Goal: Transaction & Acquisition: Purchase product/service

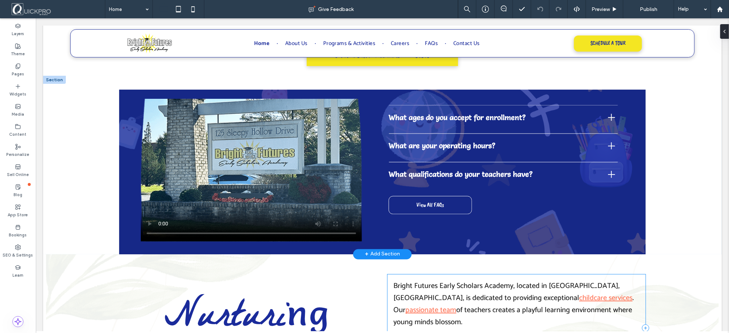
scroll to position [705, 0]
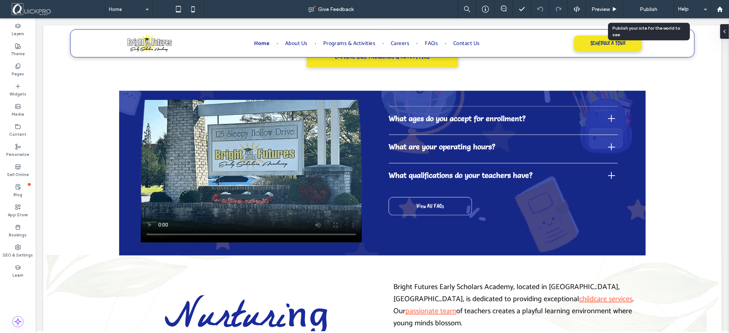
drag, startPoint x: 649, startPoint y: 9, endPoint x: 654, endPoint y: 11, distance: 5.1
click at [649, 9] on span "Publish" at bounding box center [649, 9] width 18 height 6
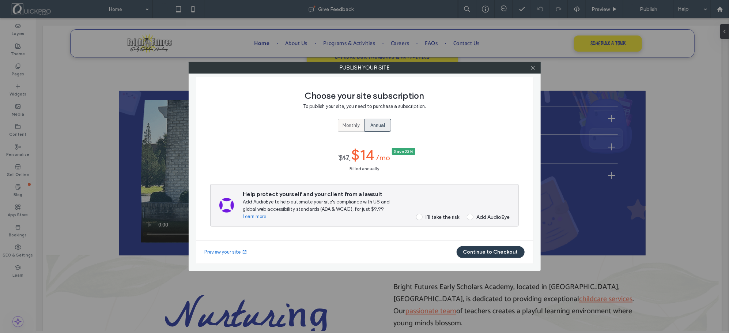
click at [349, 126] on span "Monthly" at bounding box center [351, 125] width 17 height 7
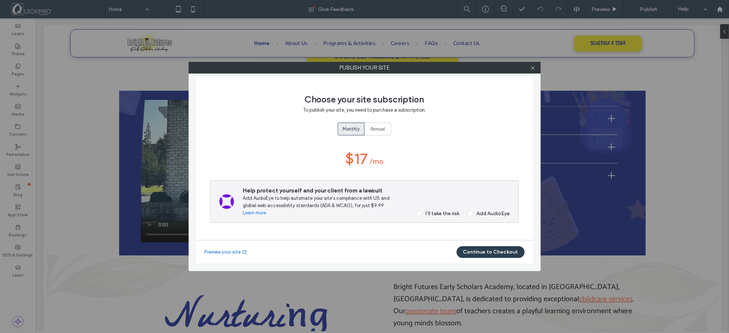
click at [420, 213] on span at bounding box center [419, 213] width 7 height 7
click at [485, 254] on button "Continue to Checkout" at bounding box center [491, 252] width 68 height 12
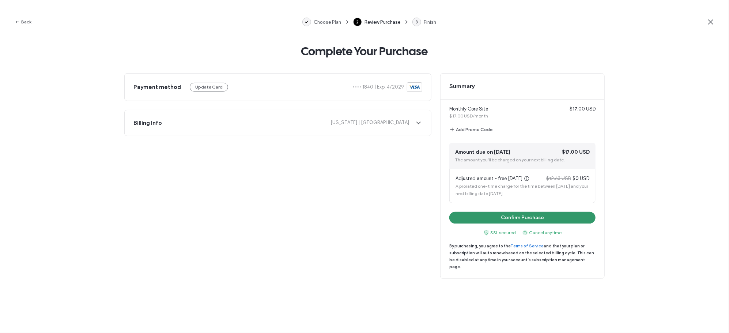
click at [529, 219] on button "Confirm Purchase" at bounding box center [523, 218] width 146 height 12
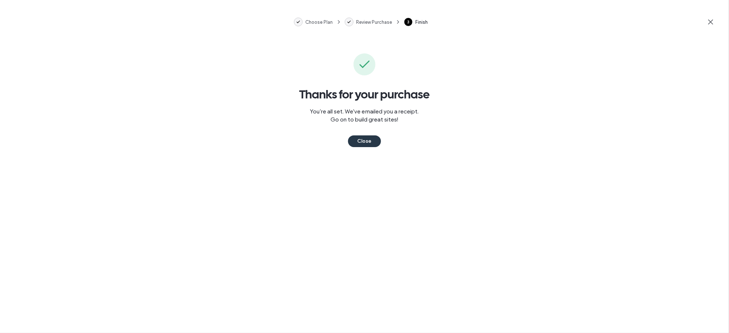
click at [369, 138] on button "Close" at bounding box center [364, 141] width 33 height 12
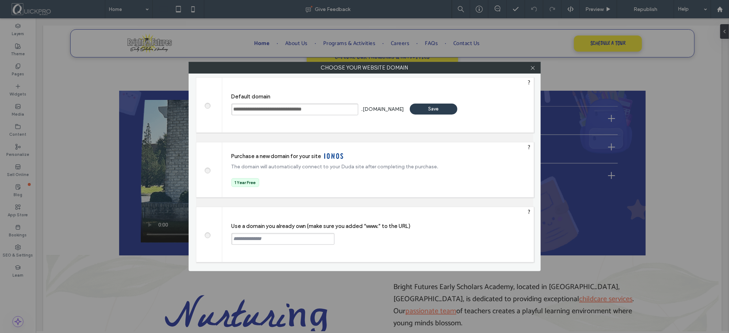
click at [276, 238] on input "text" at bounding box center [283, 239] width 103 height 12
paste input "**********"
type input "**********"
click at [365, 240] on div "Continue" at bounding box center [363, 238] width 48 height 11
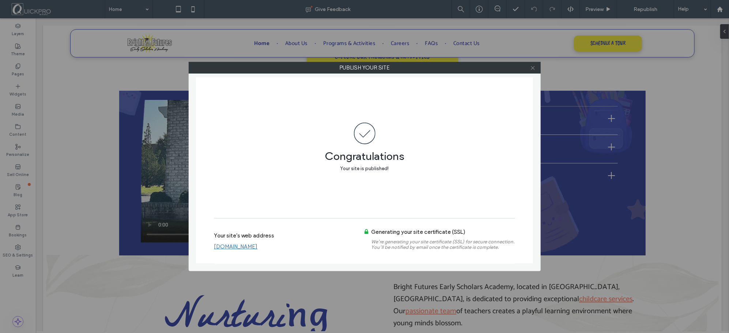
click at [532, 66] on icon at bounding box center [532, 67] width 5 height 5
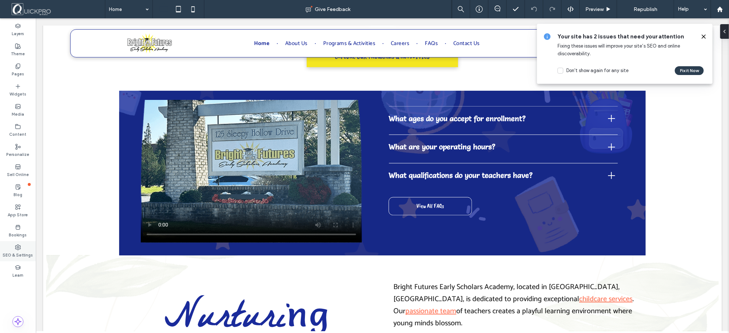
click at [19, 247] on icon at bounding box center [18, 247] width 6 height 6
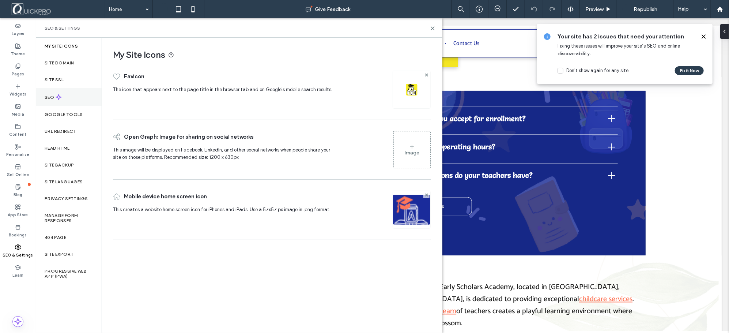
click at [53, 98] on label "SEO" at bounding box center [50, 97] width 11 height 5
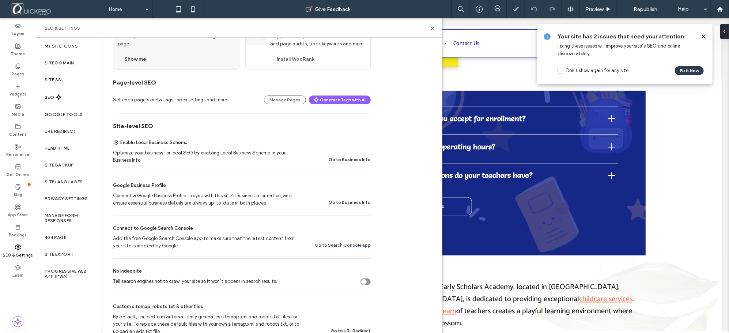
scroll to position [81, 0]
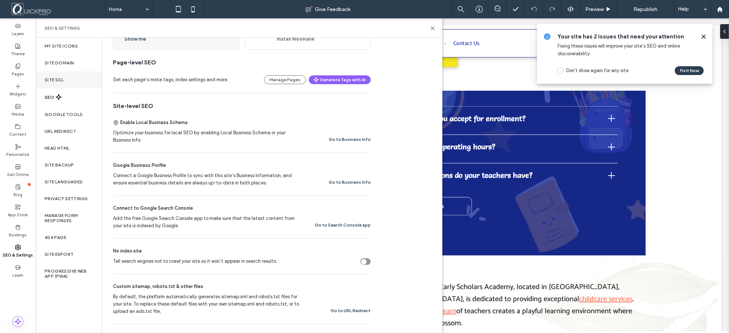
click at [72, 79] on div "Site SSL" at bounding box center [69, 79] width 66 height 17
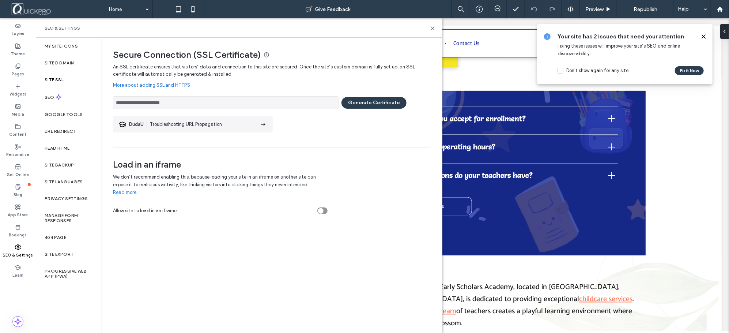
click at [72, 79] on div "Site SSL" at bounding box center [69, 79] width 66 height 17
drag, startPoint x: 393, startPoint y: 101, endPoint x: 373, endPoint y: 138, distance: 41.1
click at [393, 102] on button "Generate Certificate" at bounding box center [374, 103] width 65 height 12
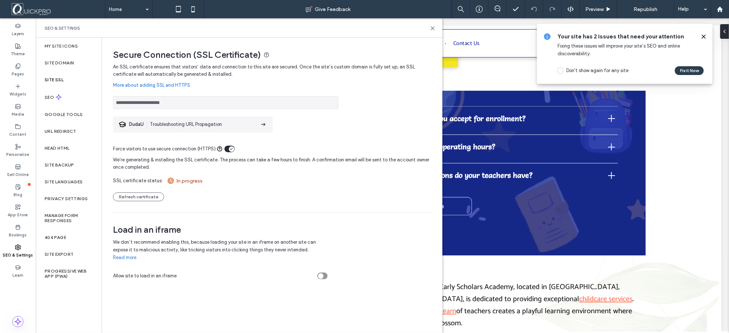
drag, startPoint x: 705, startPoint y: 37, endPoint x: 667, endPoint y: 22, distance: 41.2
click at [705, 37] on icon at bounding box center [704, 37] width 6 height 6
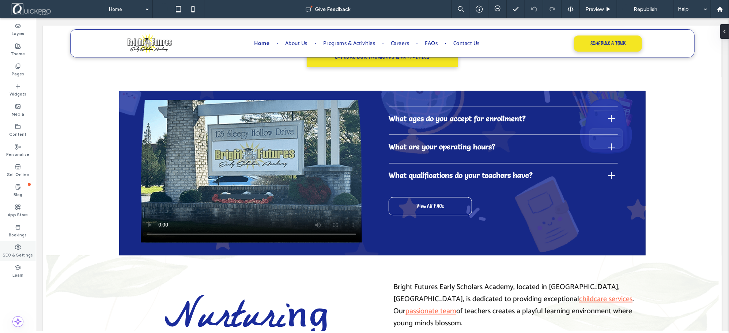
click at [24, 248] on div "SEO & Settings" at bounding box center [18, 251] width 36 height 20
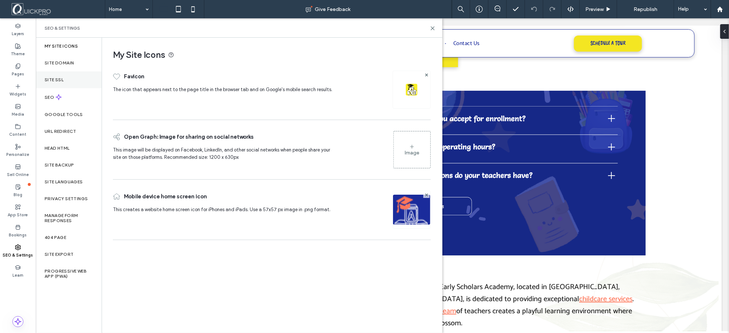
click at [64, 77] on div "Site SSL" at bounding box center [69, 79] width 66 height 17
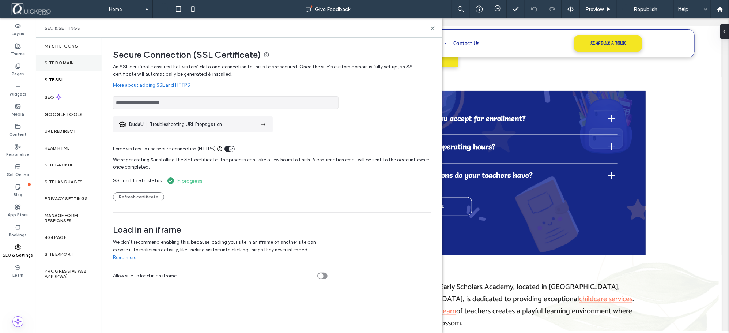
click at [67, 64] on label "Site Domain" at bounding box center [59, 62] width 29 height 5
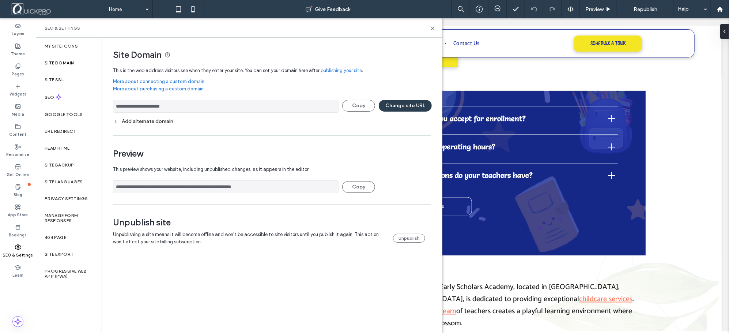
drag, startPoint x: 186, startPoint y: 105, endPoint x: 108, endPoint y: 120, distance: 79.7
click at [108, 120] on div "**********" at bounding box center [269, 149] width 334 height 222
click at [435, 30] on icon at bounding box center [432, 28] width 5 height 5
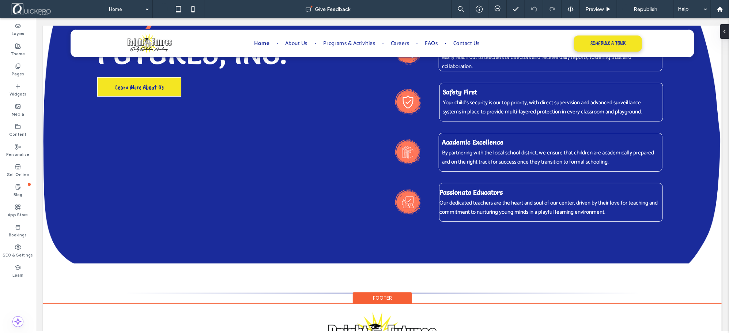
scroll to position [2006, 0]
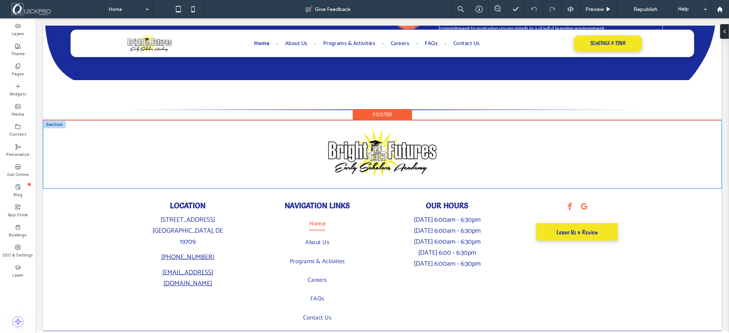
click at [696, 120] on div at bounding box center [382, 154] width 679 height 68
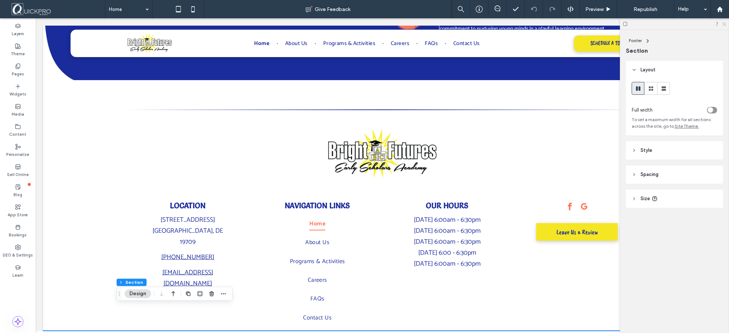
click at [726, 25] on icon at bounding box center [724, 23] width 5 height 5
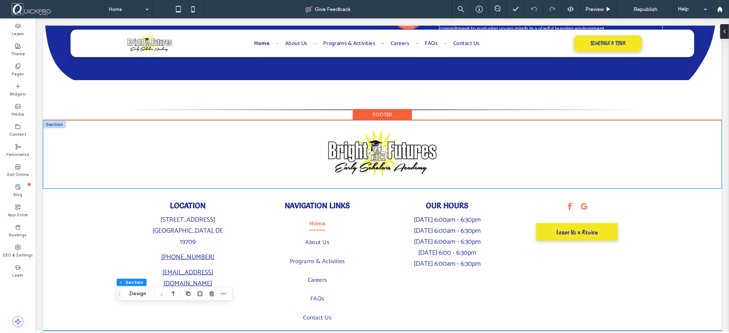
click at [695, 120] on div at bounding box center [382, 154] width 679 height 68
